Goal: Information Seeking & Learning: Learn about a topic

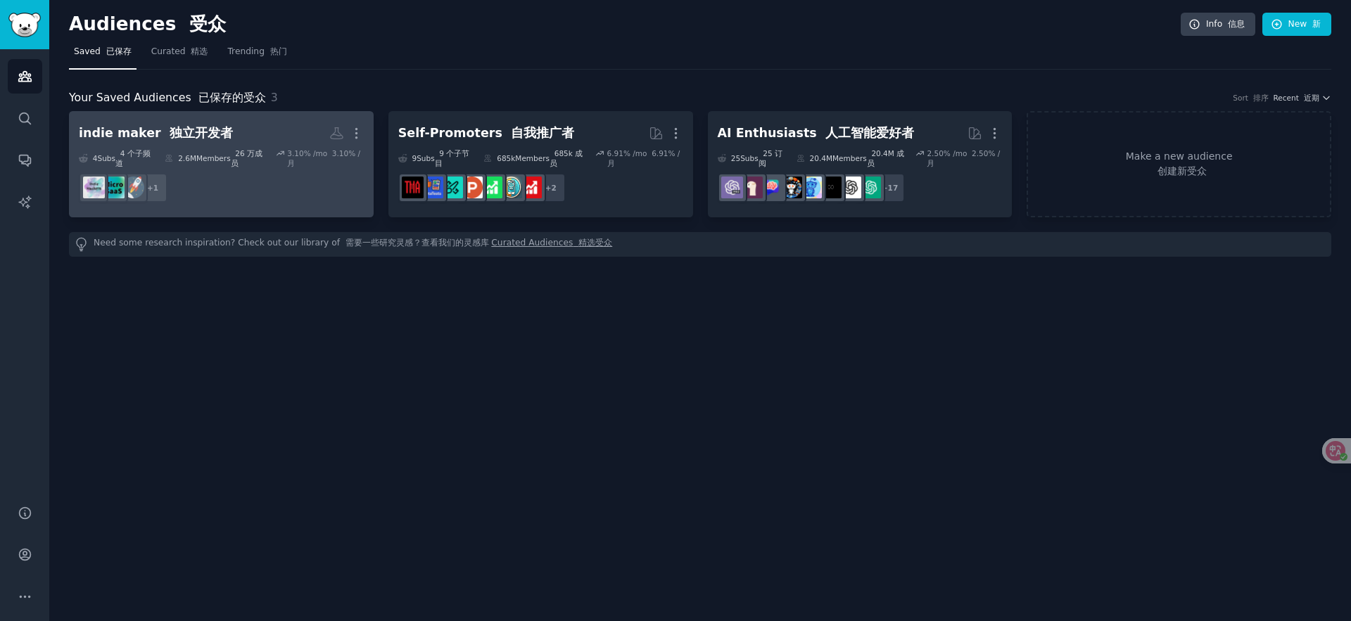
click at [262, 125] on h2 "indie maker 独立开发者 More" at bounding box center [221, 133] width 285 height 25
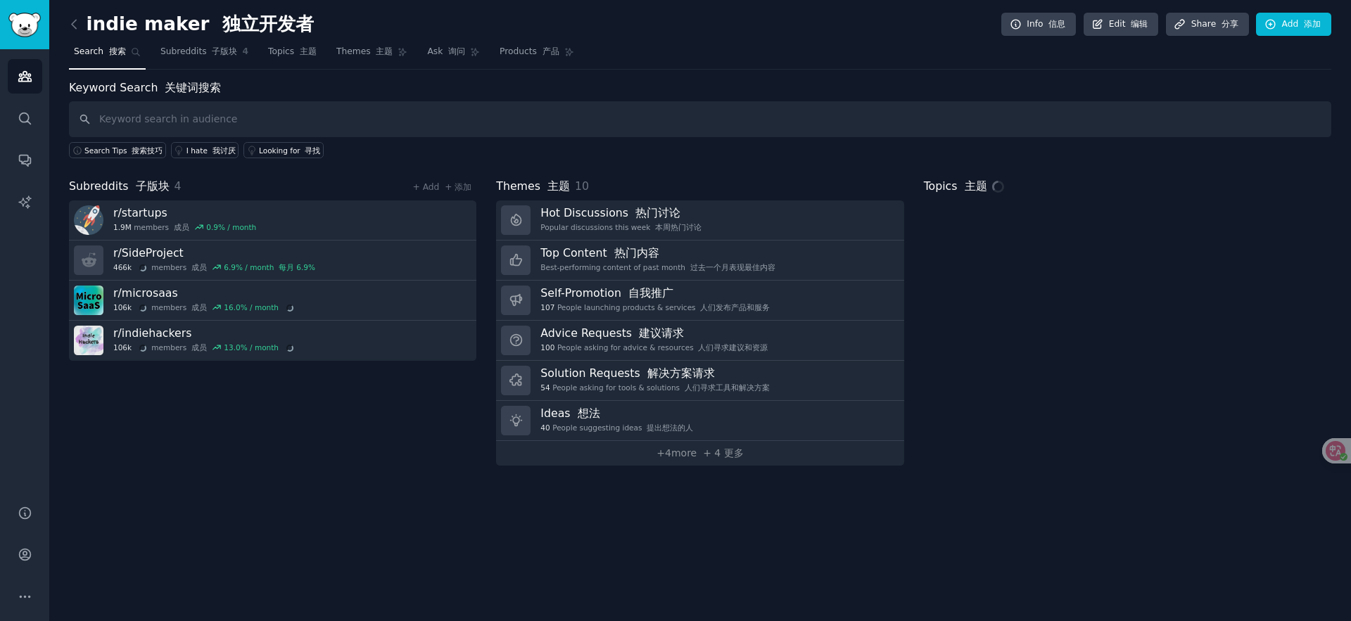
click at [325, 124] on input "text" at bounding box center [700, 119] width 1262 height 36
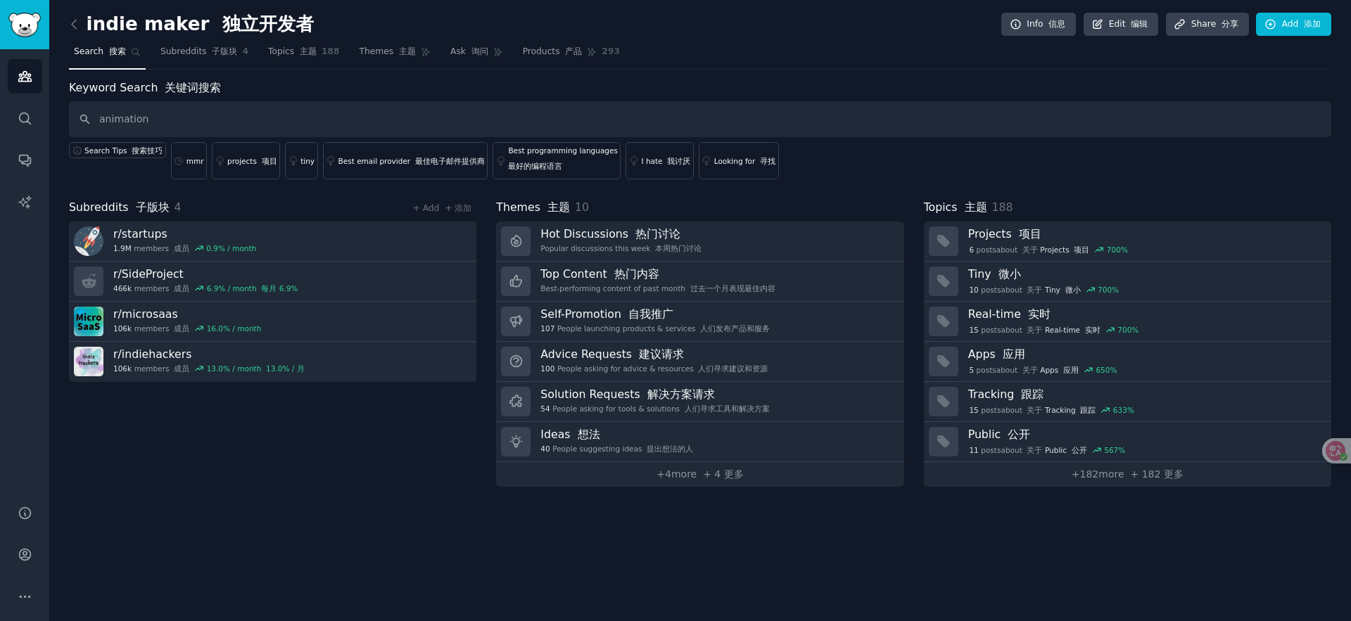
type input "animation"
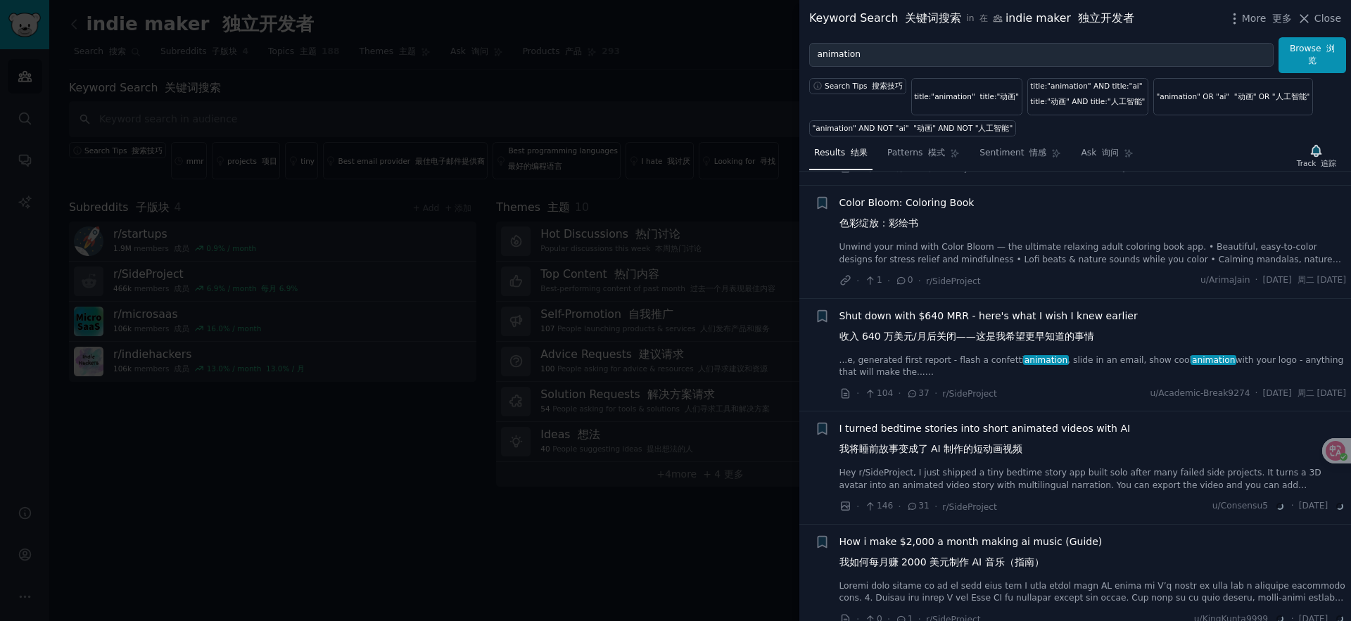
scroll to position [860, 0]
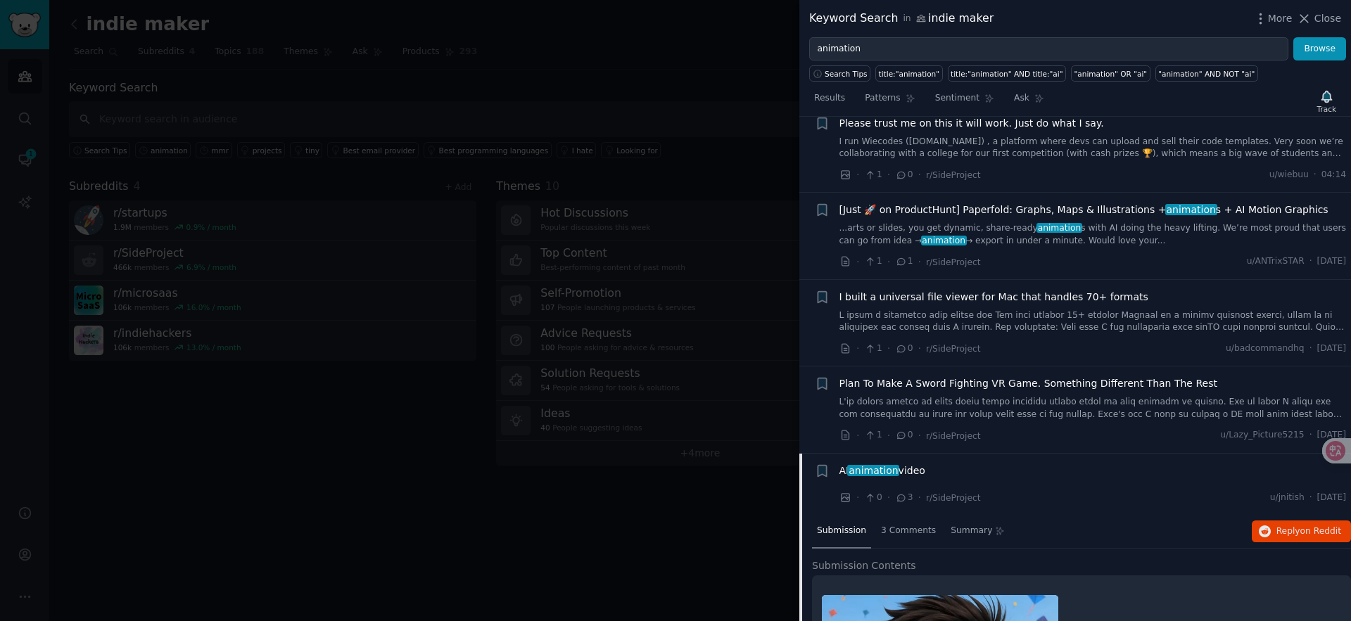
scroll to position [234, 0]
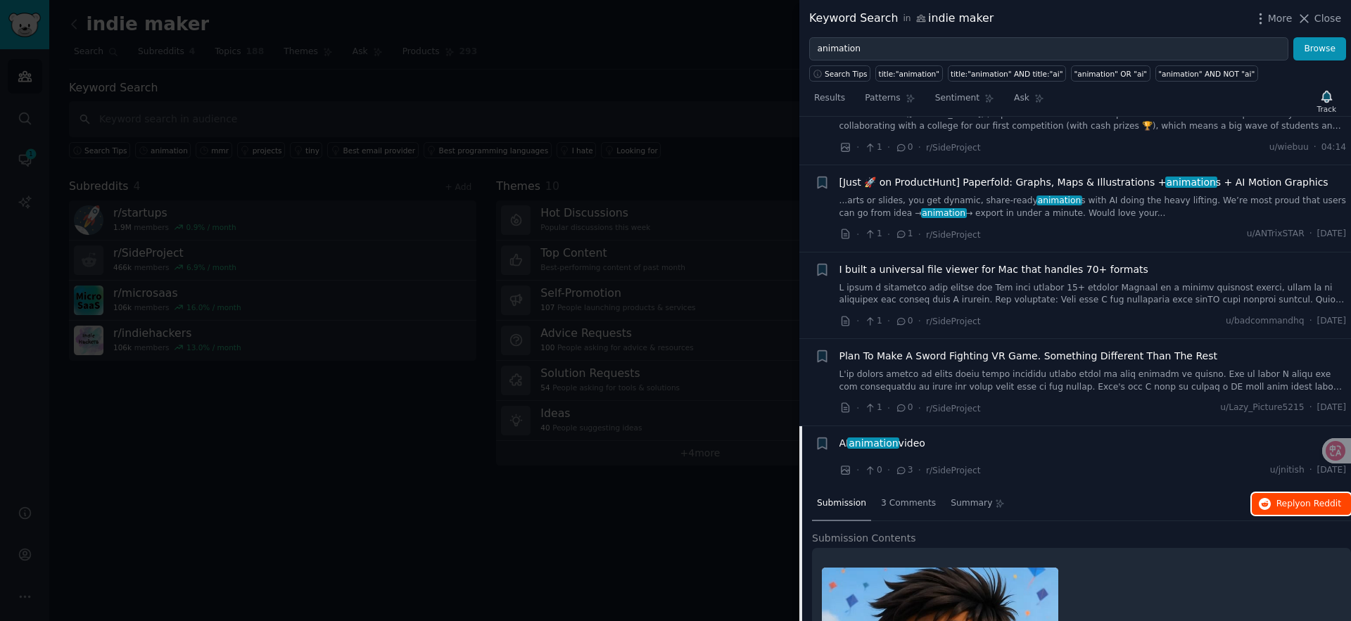
click at [1293, 505] on span "Reply on Reddit" at bounding box center [1308, 504] width 65 height 13
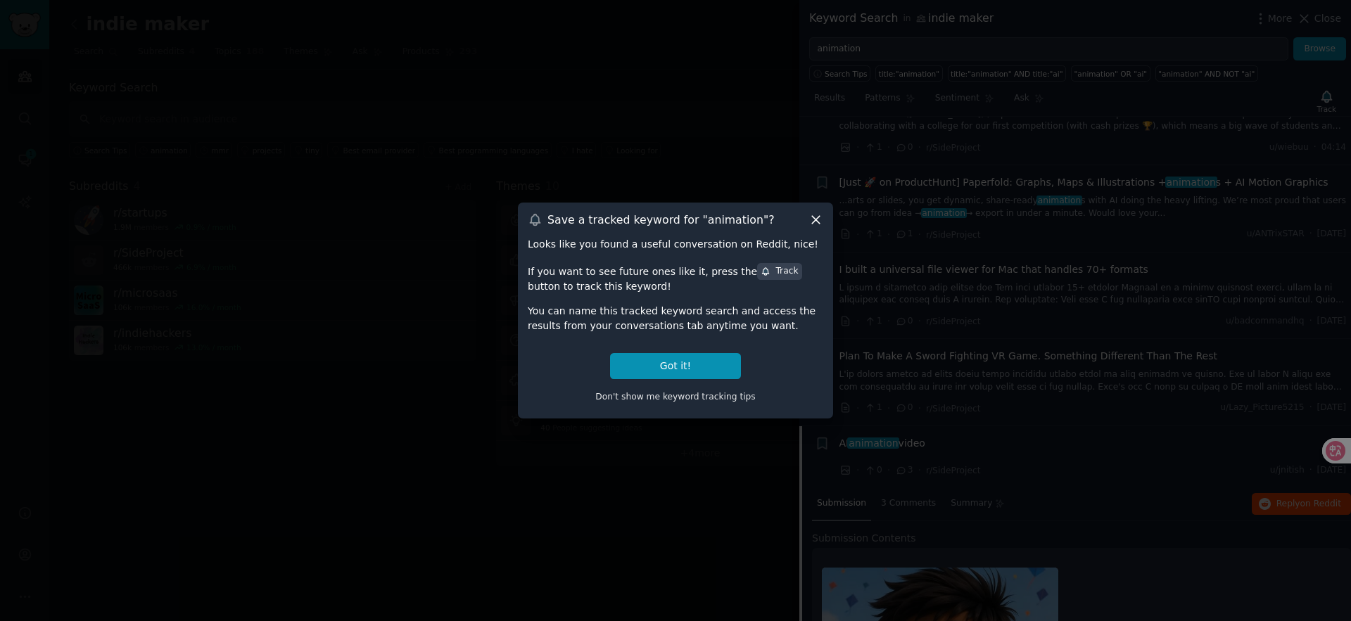
drag, startPoint x: 348, startPoint y: 281, endPoint x: 538, endPoint y: 335, distance: 198.0
